Goal: Information Seeking & Learning: Learn about a topic

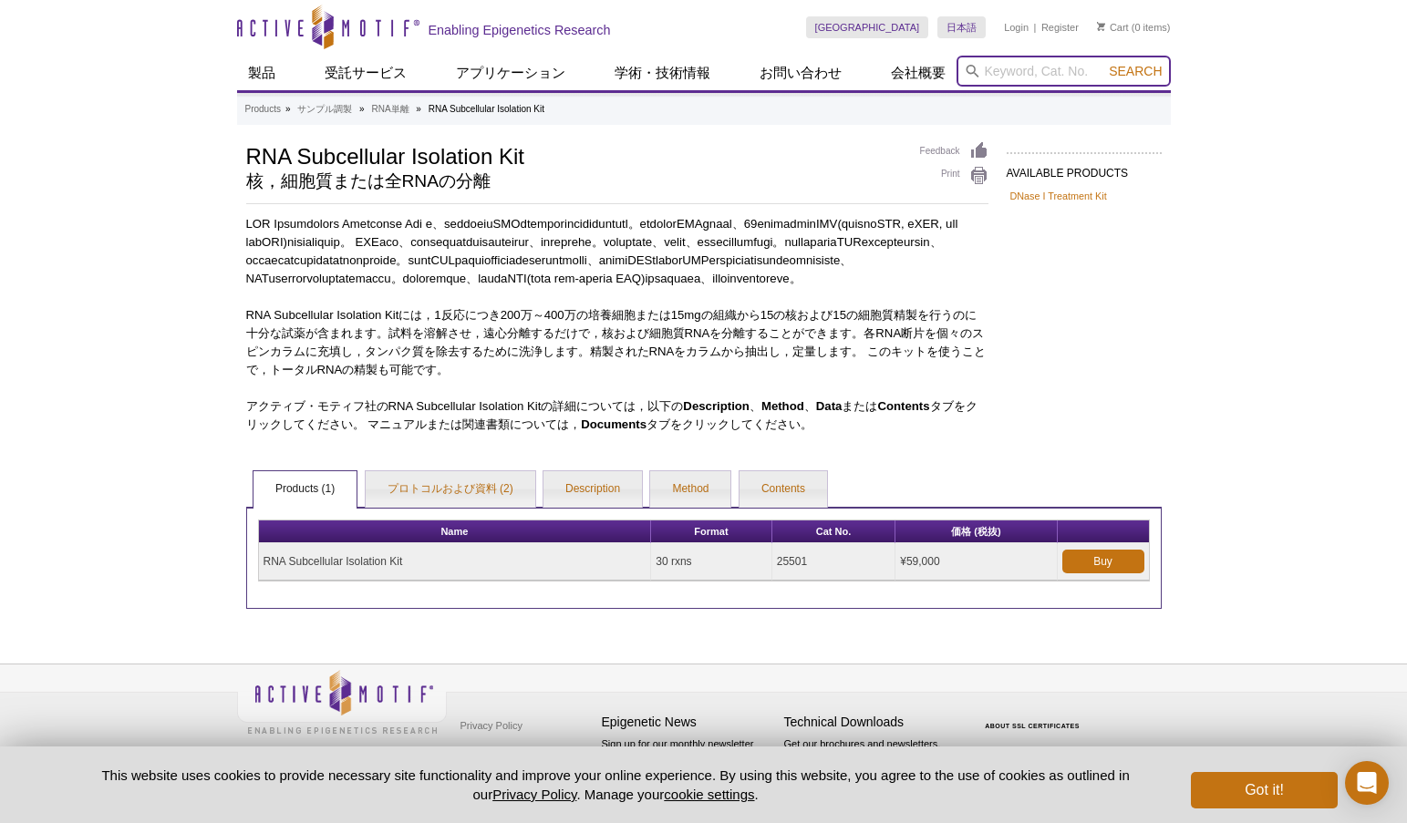
click at [1035, 74] on input "search" at bounding box center [1064, 71] width 214 height 31
type input "53155"
click at [1103, 63] on button "Search" at bounding box center [1135, 71] width 64 height 16
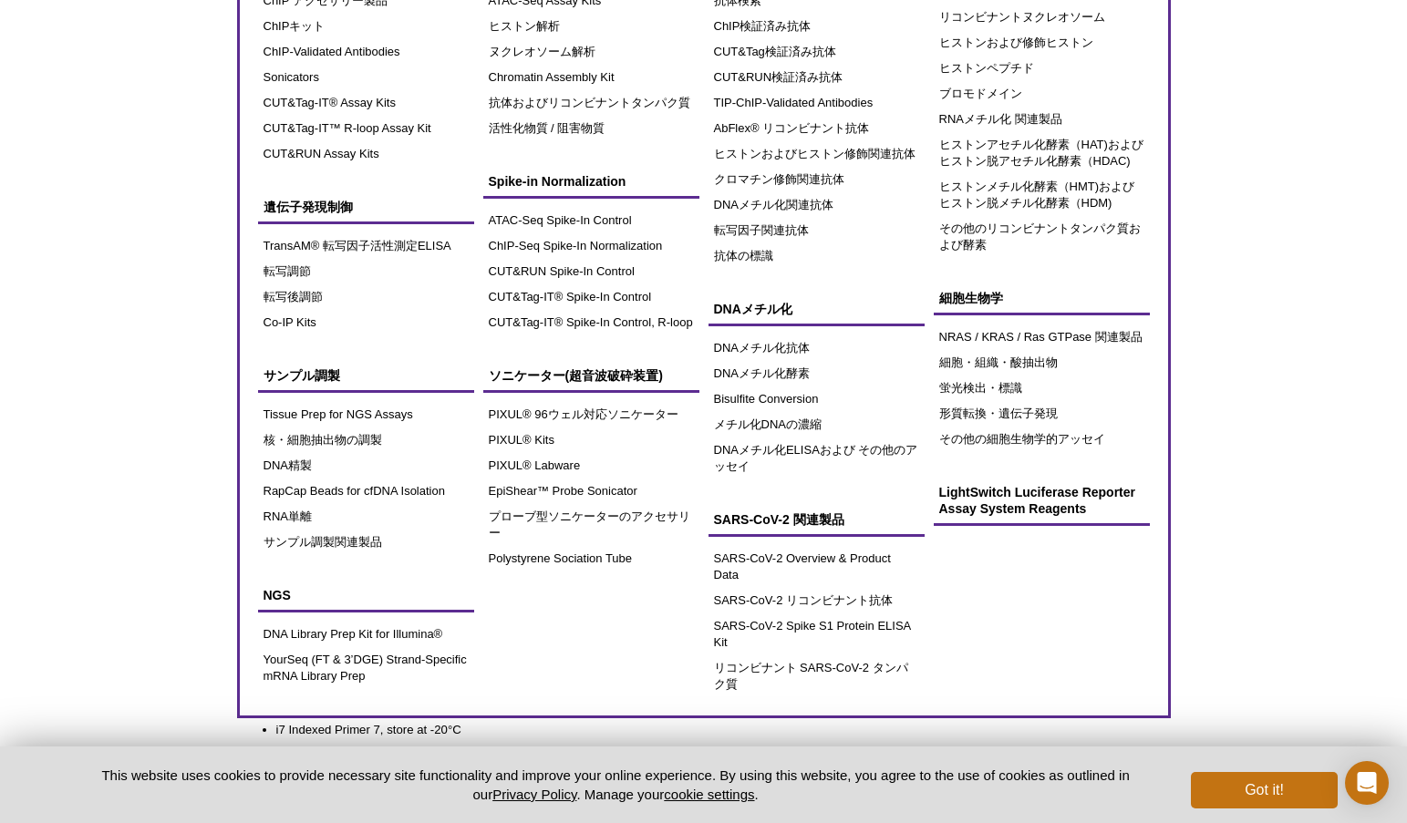
scroll to position [182, 0]
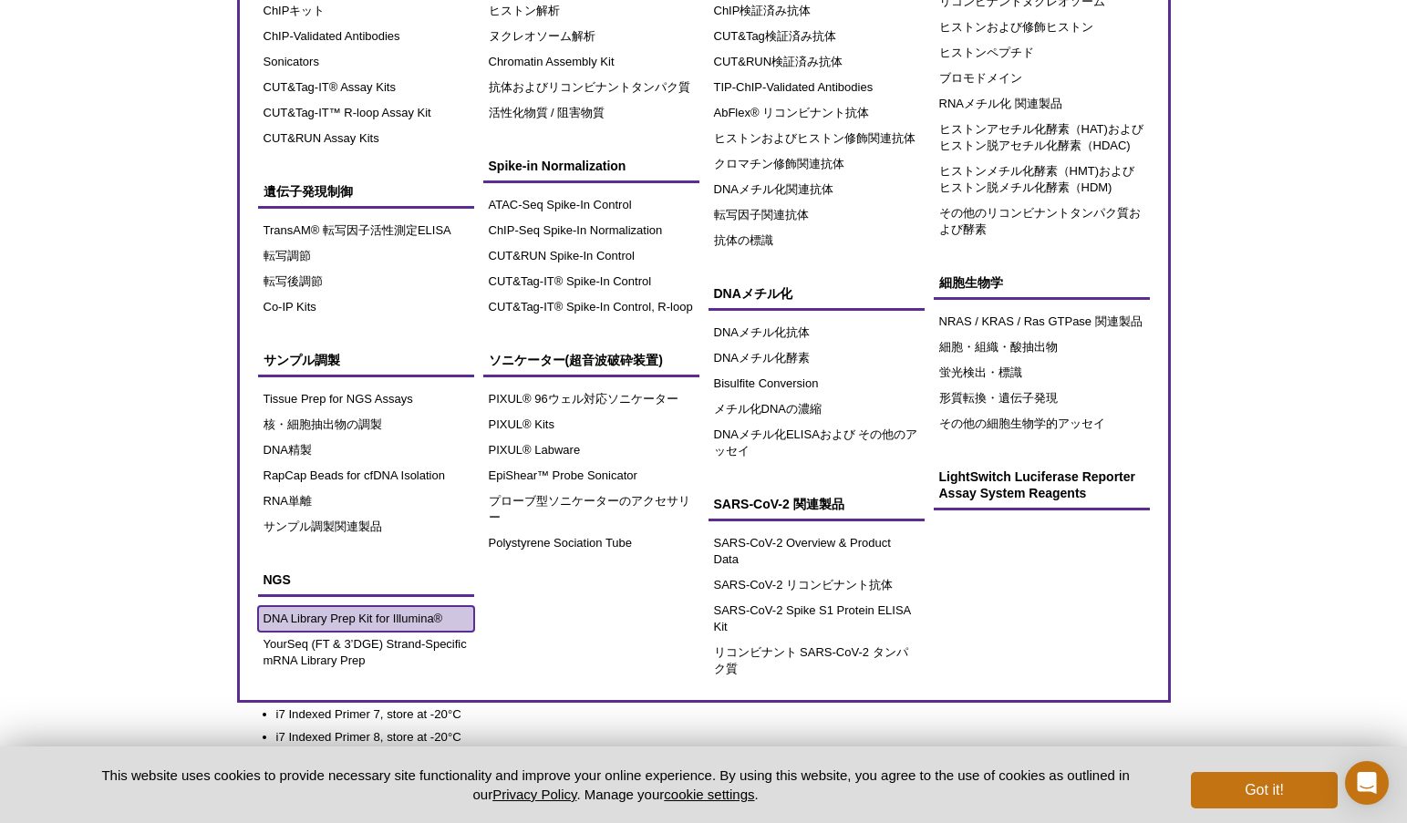
click at [322, 619] on link "DNA Library Prep Kit for Illumina®" at bounding box center [366, 619] width 216 height 26
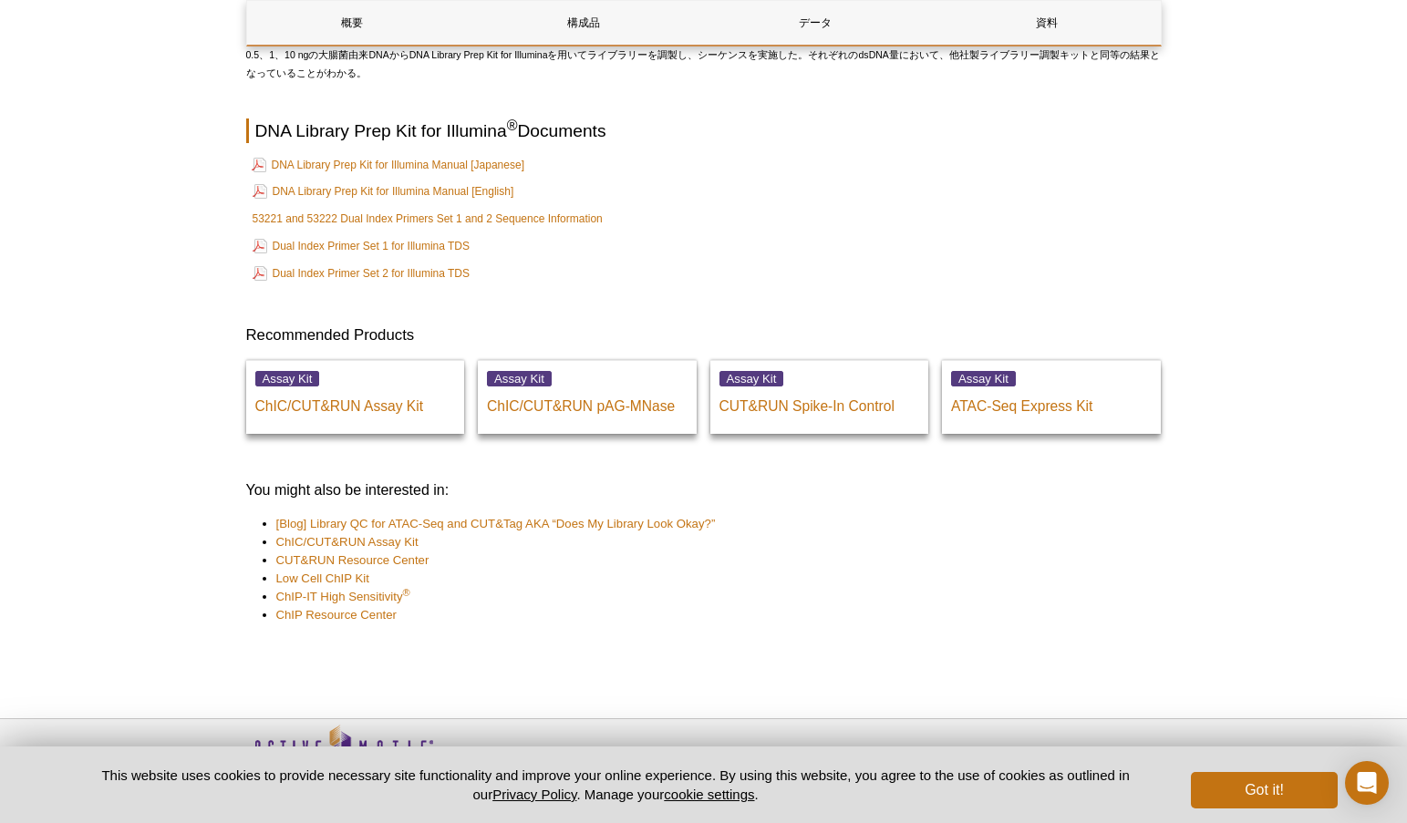
scroll to position [4975, 0]
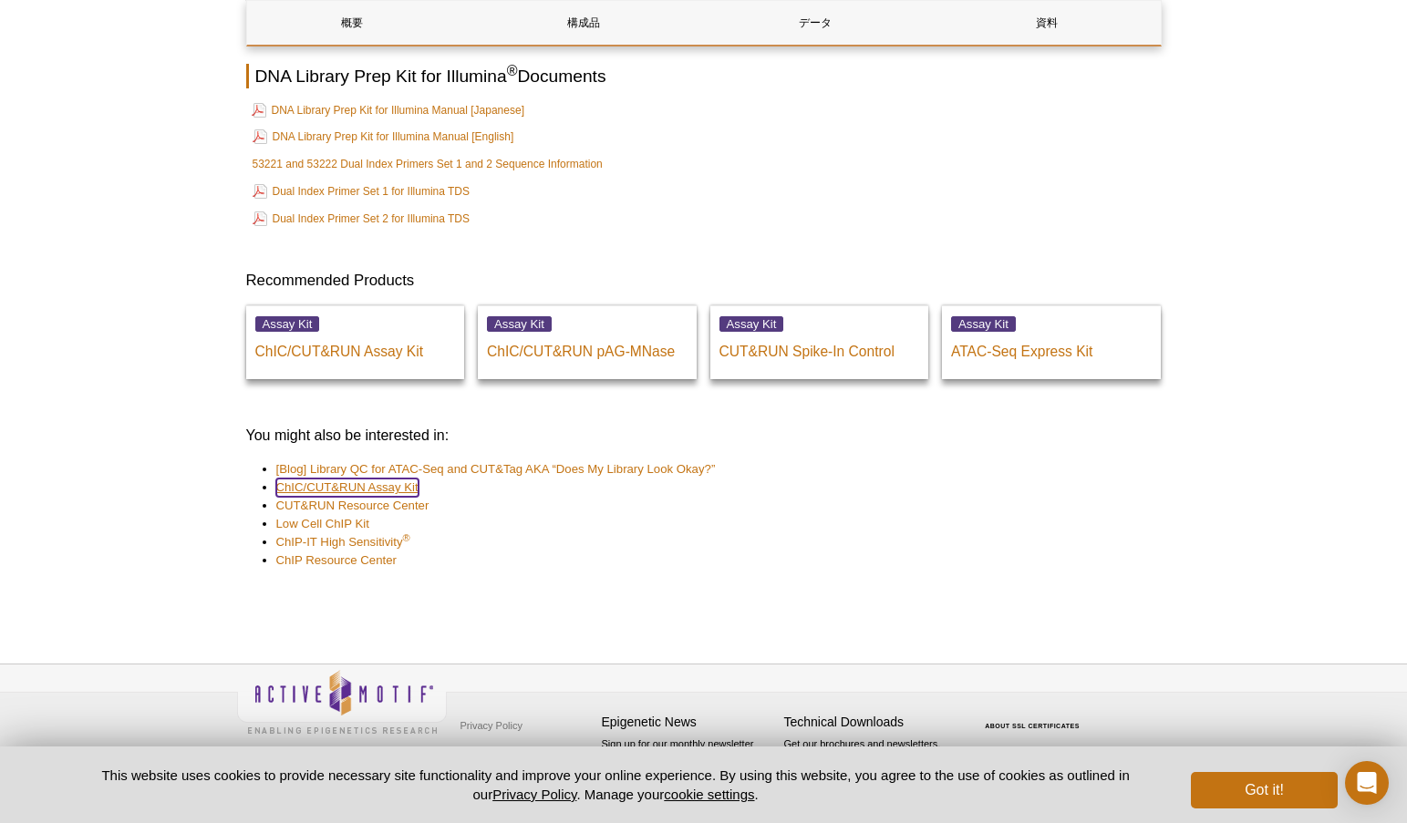
click at [329, 484] on link "ChIC/CUT&RUN Assay Kit" at bounding box center [347, 488] width 142 height 18
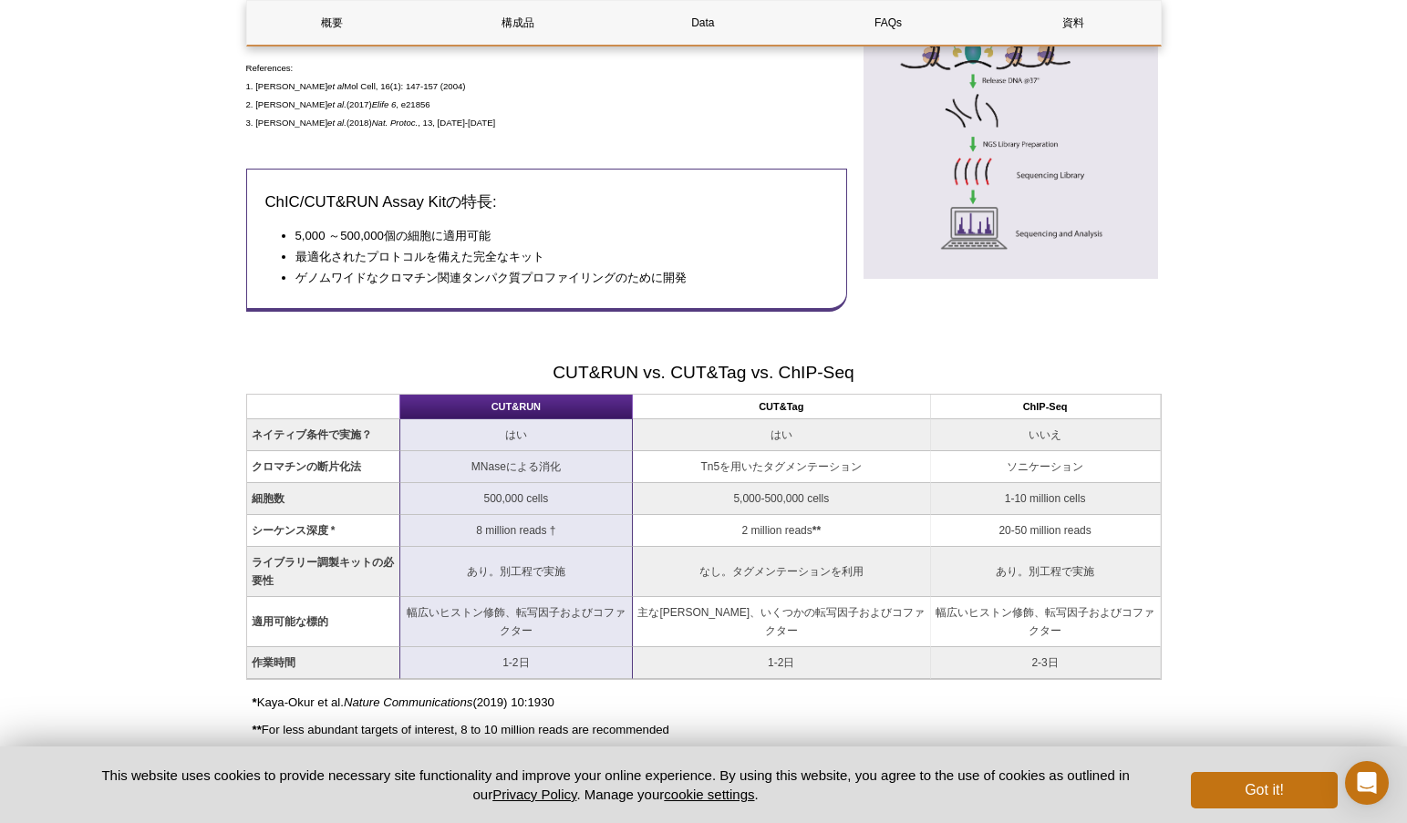
scroll to position [1140, 0]
